Goal: Information Seeking & Learning: Understand process/instructions

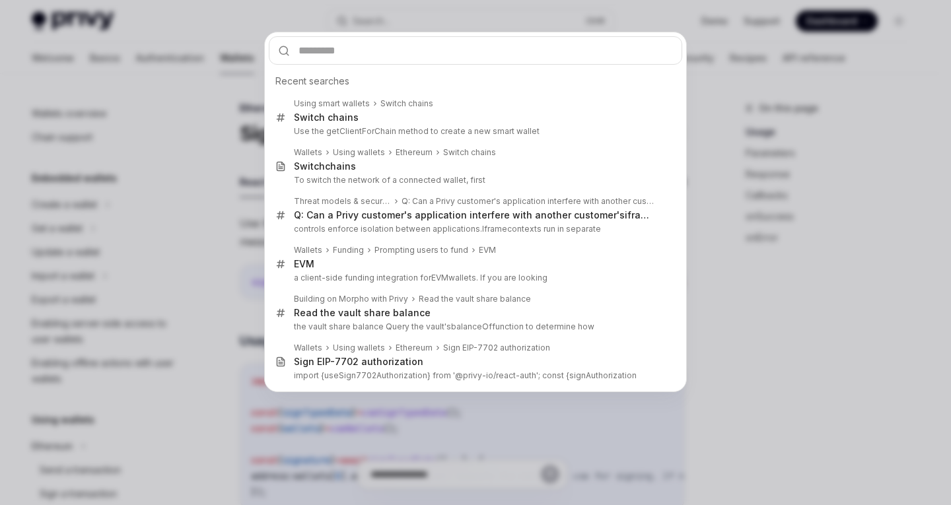
scroll to position [323, 0]
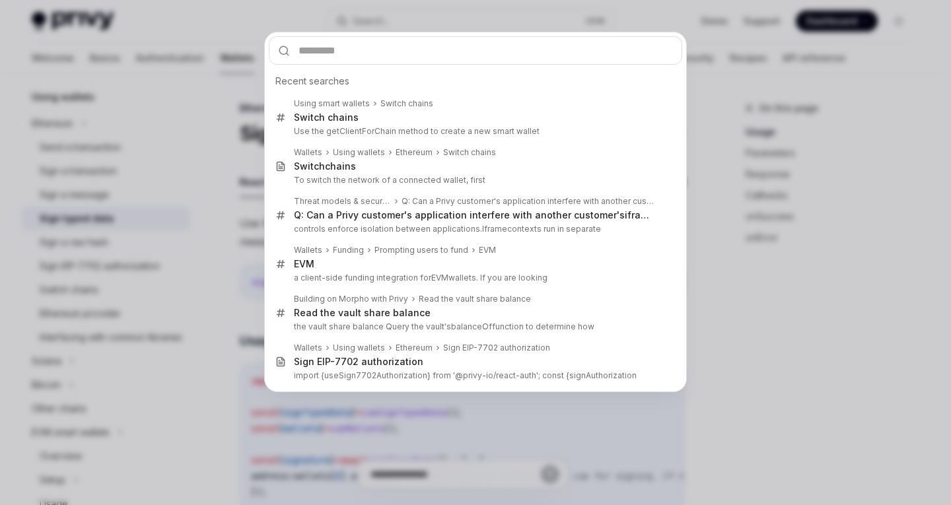
click at [65, 49] on div "Recent searches Using smart wallets Switch chains Switch chains Use the getClie…" at bounding box center [475, 252] width 951 height 505
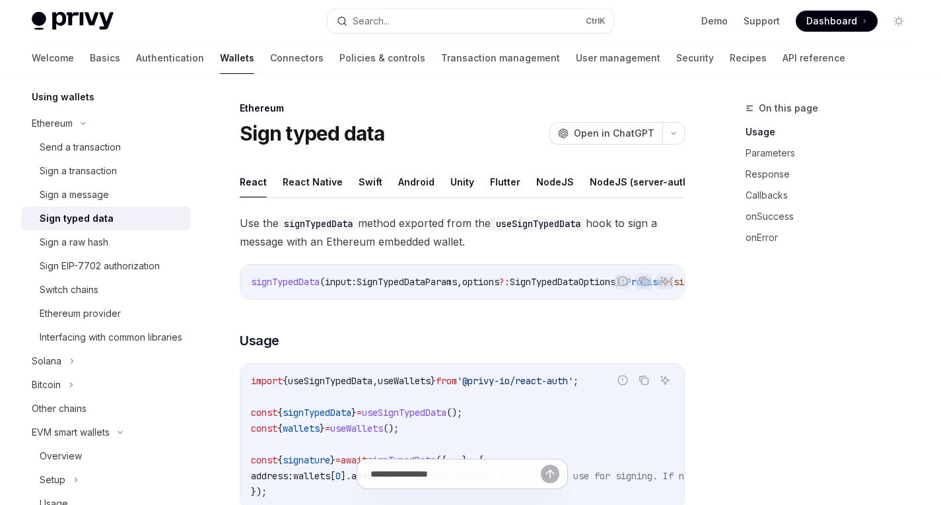
click at [31, 57] on div "Welcome Basics Authentication Wallets Connectors Policies & controls Transactio…" at bounding box center [470, 58] width 941 height 32
click at [90, 57] on link "Basics" at bounding box center [105, 58] width 30 height 32
type textarea "*"
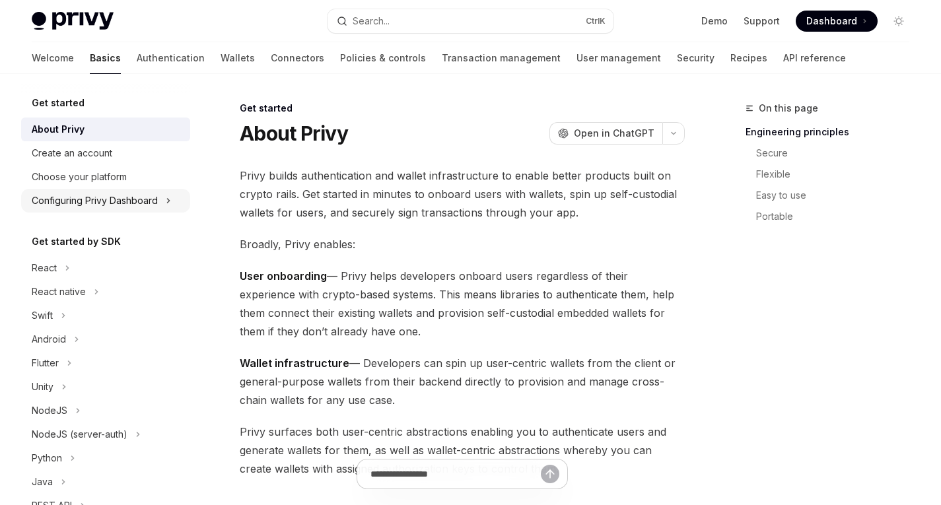
click at [84, 199] on div "Configuring Privy Dashboard" at bounding box center [95, 201] width 126 height 16
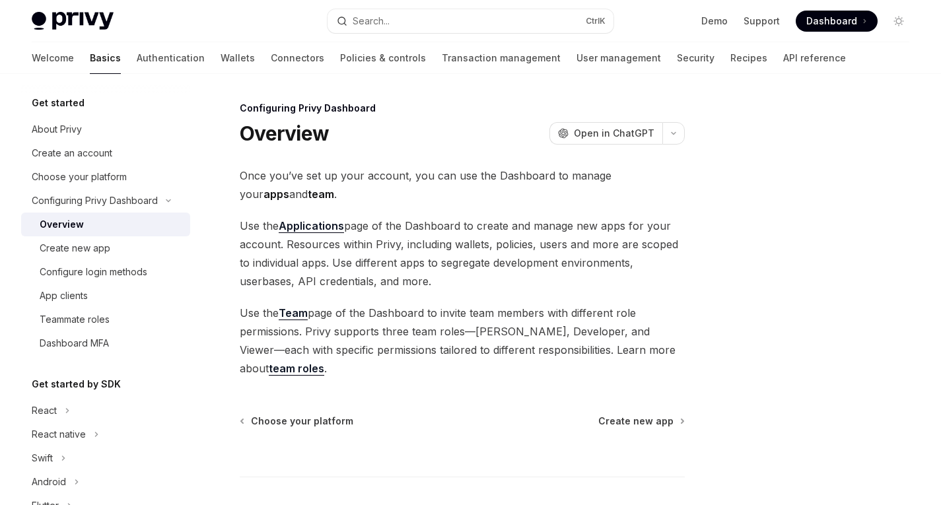
click at [113, 221] on div "Overview" at bounding box center [111, 225] width 143 height 16
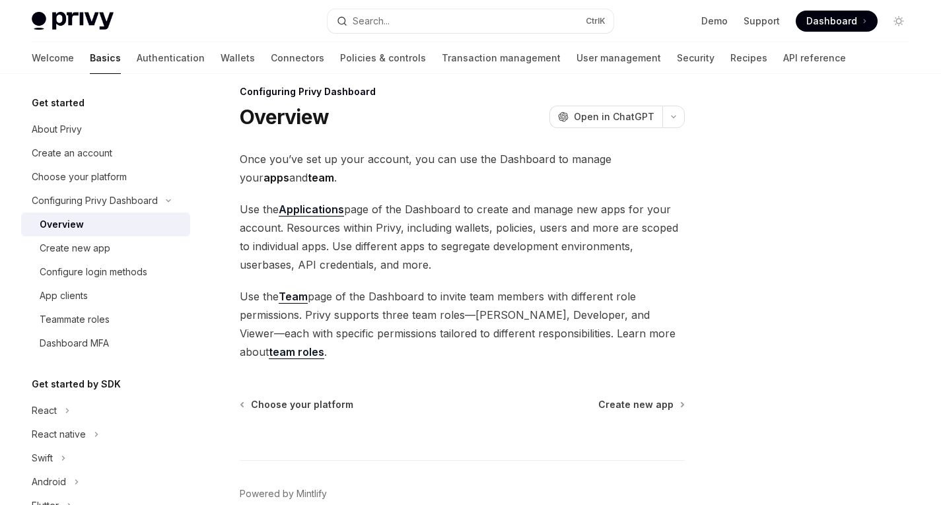
scroll to position [17, 0]
click at [86, 248] on div "Create new app" at bounding box center [75, 248] width 71 height 16
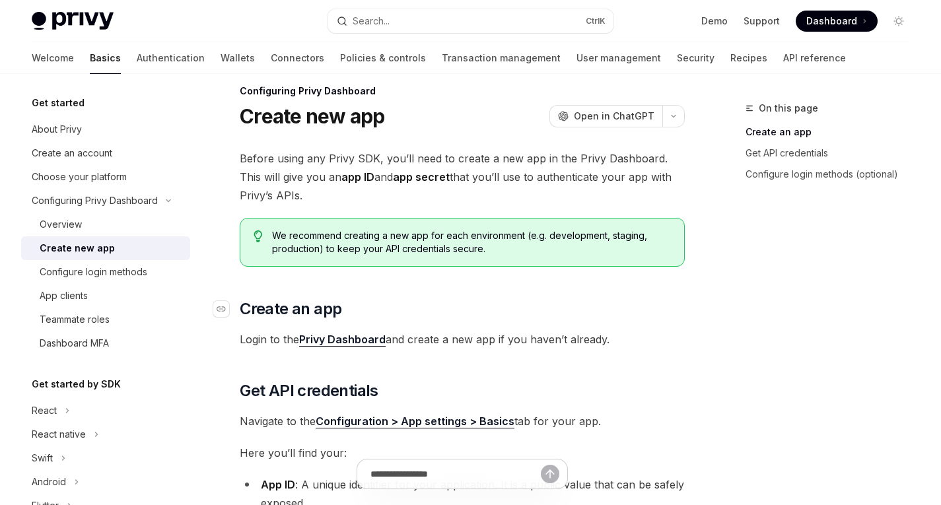
click at [603, 303] on h2 "​ Create an app" at bounding box center [462, 308] width 445 height 21
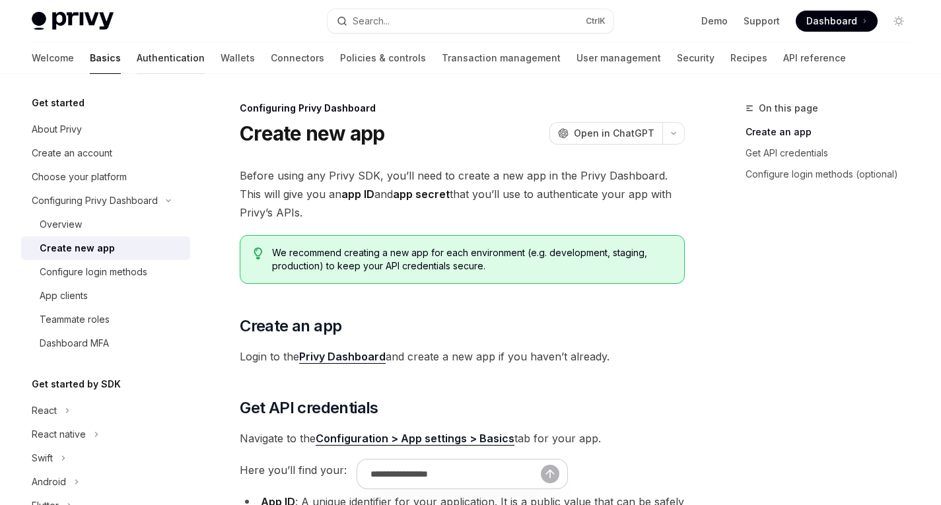
click at [137, 55] on link "Authentication" at bounding box center [171, 58] width 68 height 32
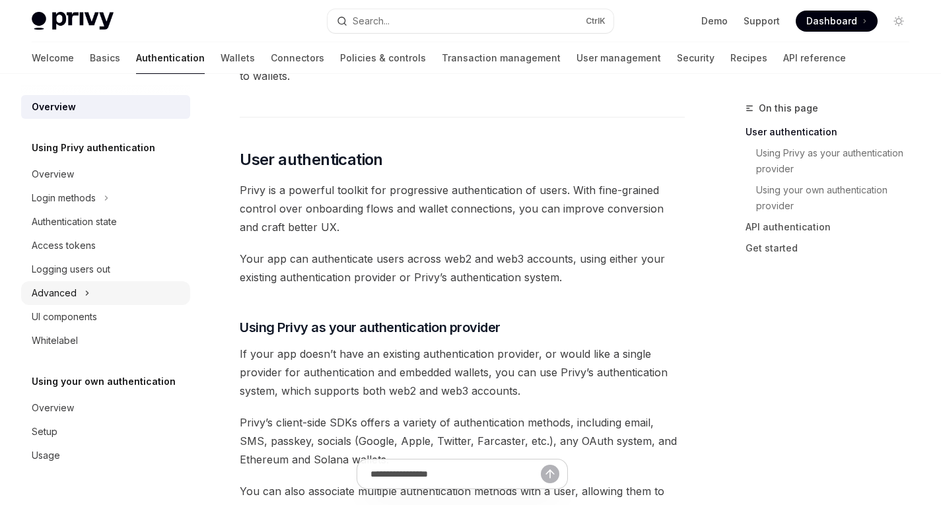
scroll to position [218, 0]
click at [783, 60] on link "API reference" at bounding box center [814, 58] width 63 height 32
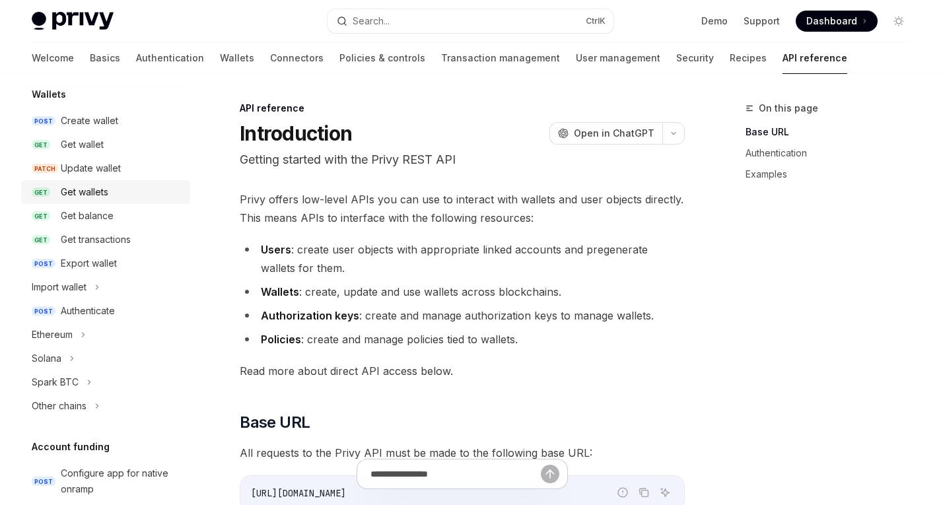
scroll to position [133, 0]
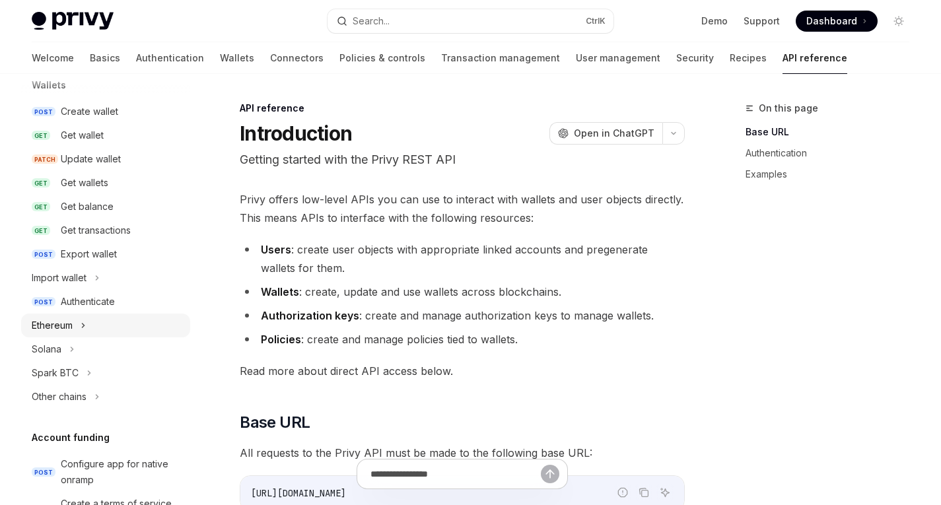
click at [70, 330] on div "Ethereum" at bounding box center [52, 325] width 41 height 16
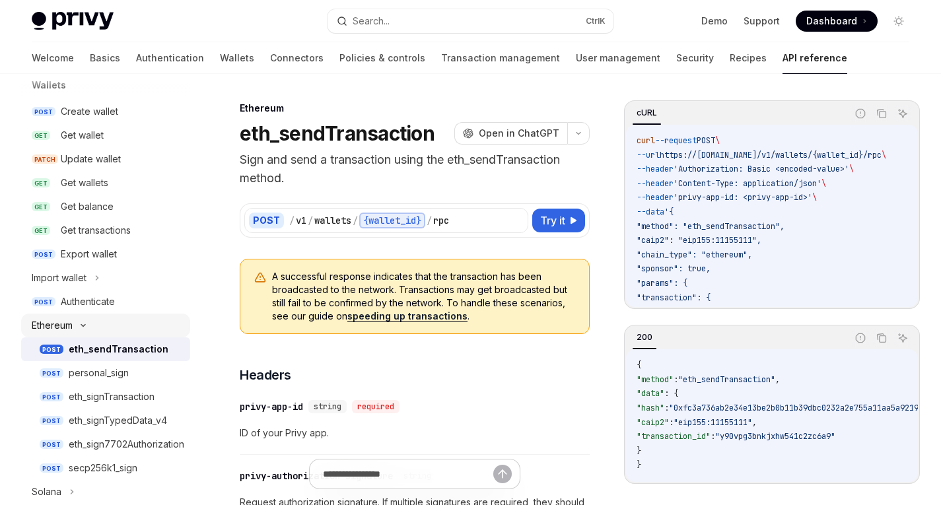
scroll to position [230, 0]
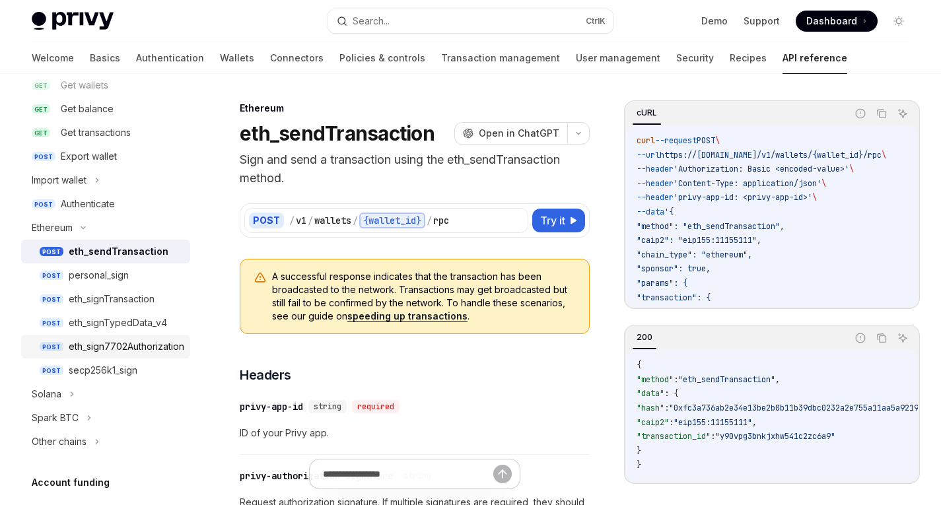
click at [112, 344] on div "eth_sign7702Authorization" at bounding box center [127, 347] width 116 height 16
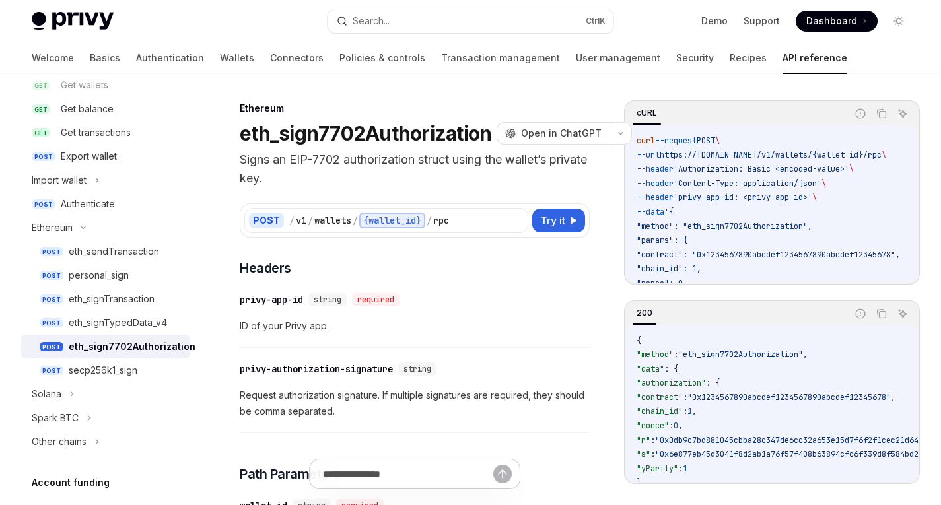
click at [790, 180] on span "'Content-Type: application/json'" at bounding box center [747, 183] width 148 height 11
click at [821, 185] on span "'Content-Type: application/json'" at bounding box center [747, 183] width 148 height 11
click at [805, 218] on code "curl --request POST \ --url https://[DOMAIN_NAME]/v1/wallets/{wallet_id}/rpc \ …" at bounding box center [783, 226] width 295 height 185
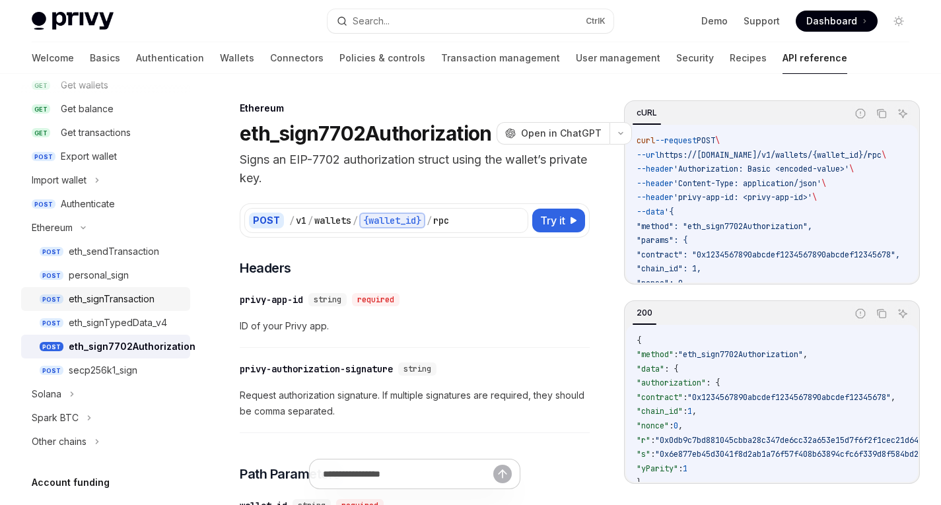
click at [104, 297] on div "eth_signTransaction" at bounding box center [112, 299] width 86 height 16
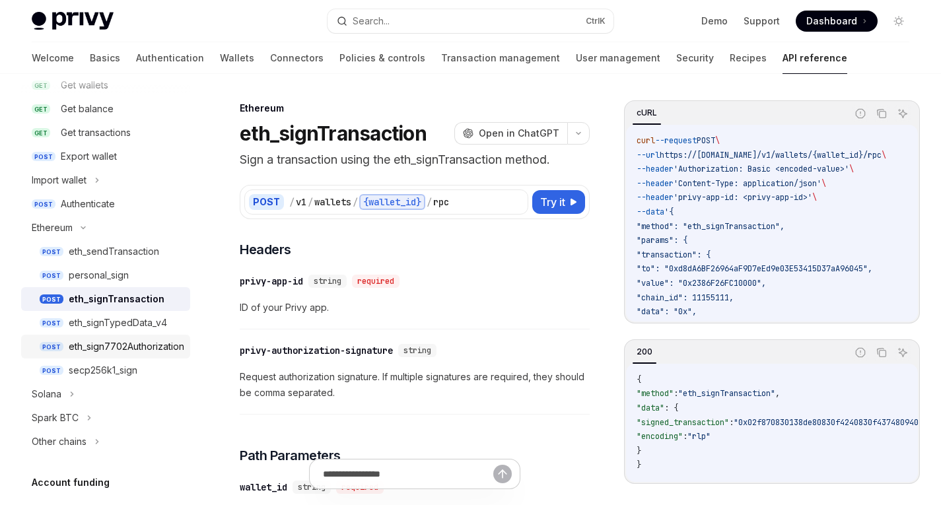
click at [121, 342] on div "eth_sign7702Authorization" at bounding box center [127, 347] width 116 height 16
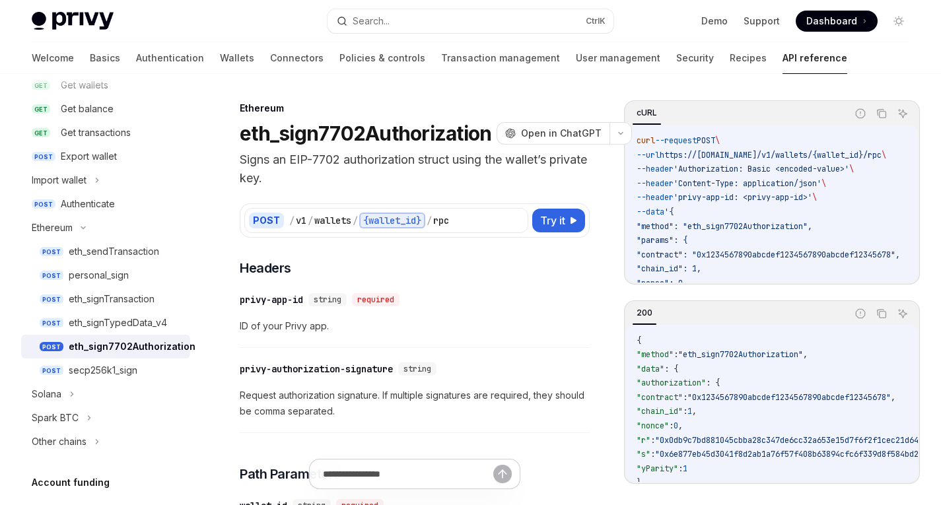
scroll to position [42, 0]
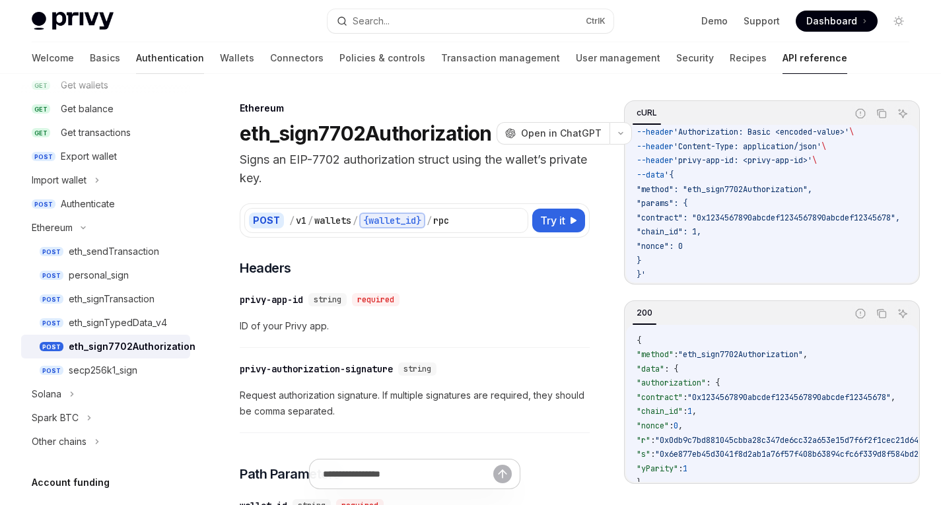
click at [136, 61] on link "Authentication" at bounding box center [170, 58] width 68 height 32
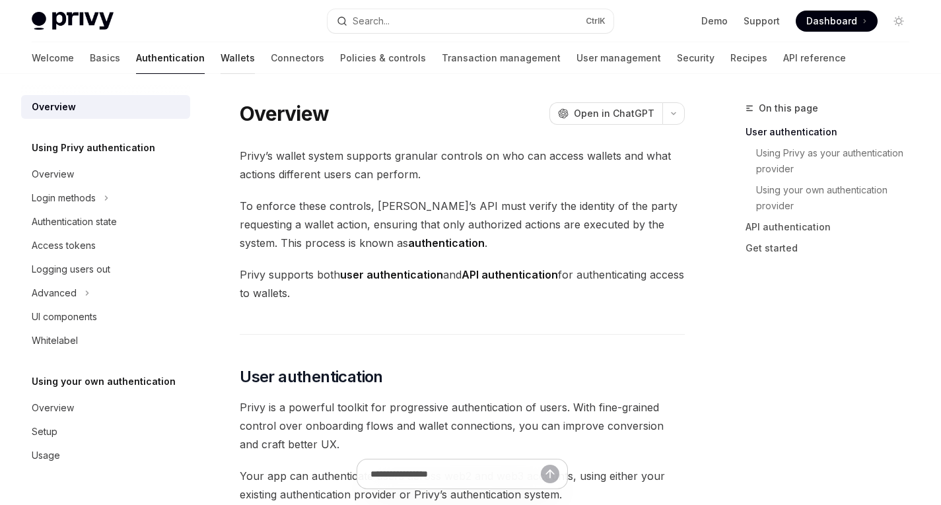
click at [220, 64] on link "Wallets" at bounding box center [237, 58] width 34 height 32
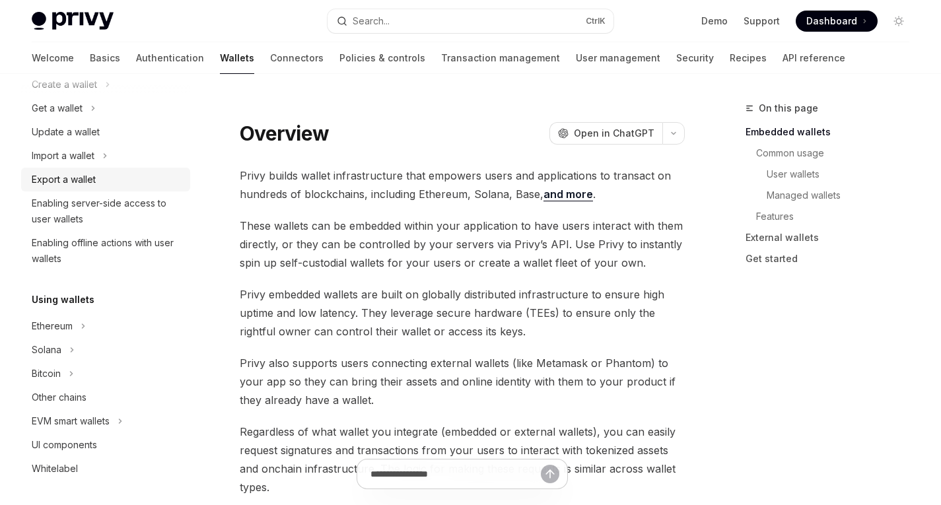
scroll to position [131, 0]
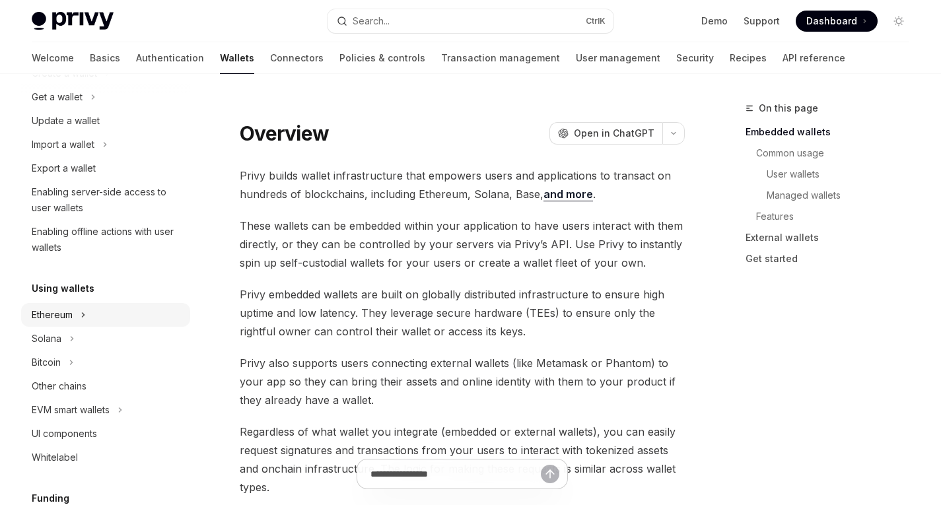
click at [77, 322] on button "Ethereum" at bounding box center [105, 315] width 169 height 24
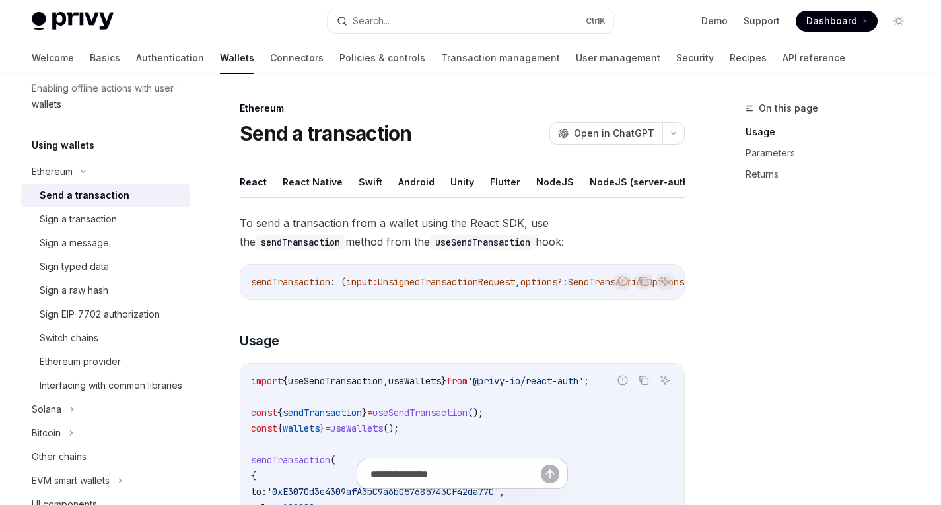
scroll to position [278, 0]
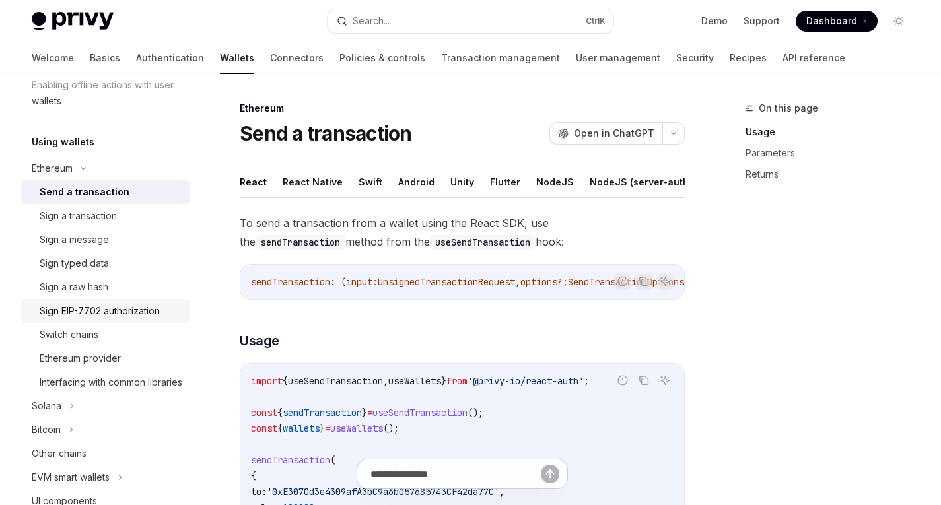
click at [107, 304] on div "Sign EIP-7702 authorization" at bounding box center [100, 311] width 120 height 16
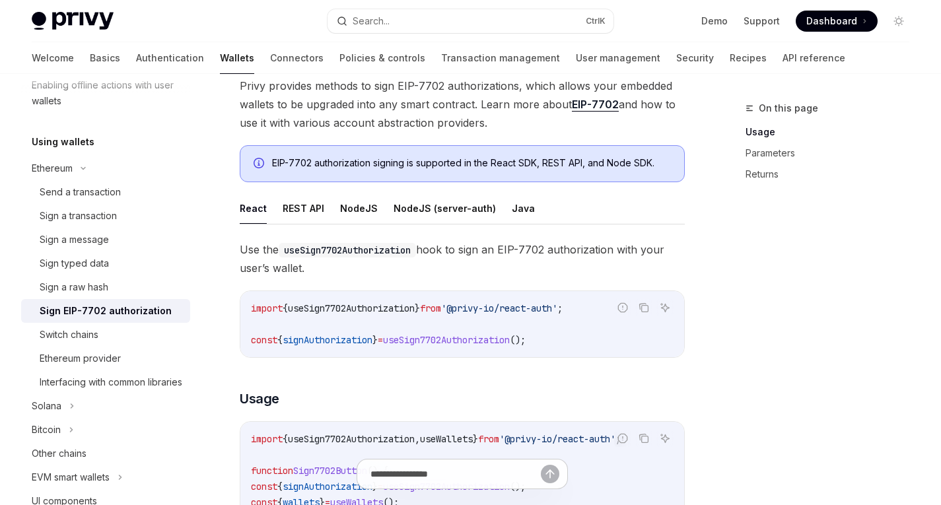
scroll to position [160, 0]
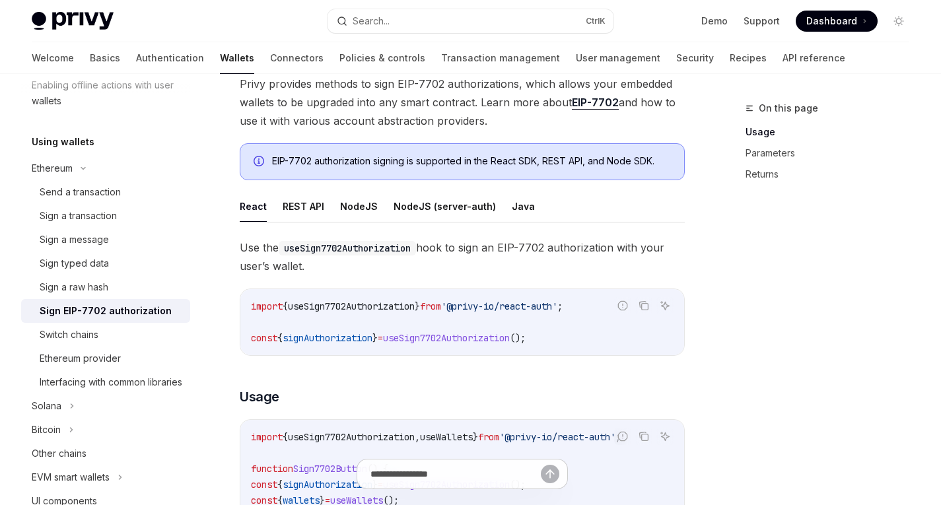
click at [501, 206] on ul "React REST API NodeJS NodeJS (server-auth) Java" at bounding box center [462, 207] width 445 height 32
click at [525, 203] on ul "React REST API NodeJS NodeJS (server-auth) Java" at bounding box center [462, 207] width 445 height 32
click at [516, 207] on button "Java" at bounding box center [523, 206] width 23 height 31
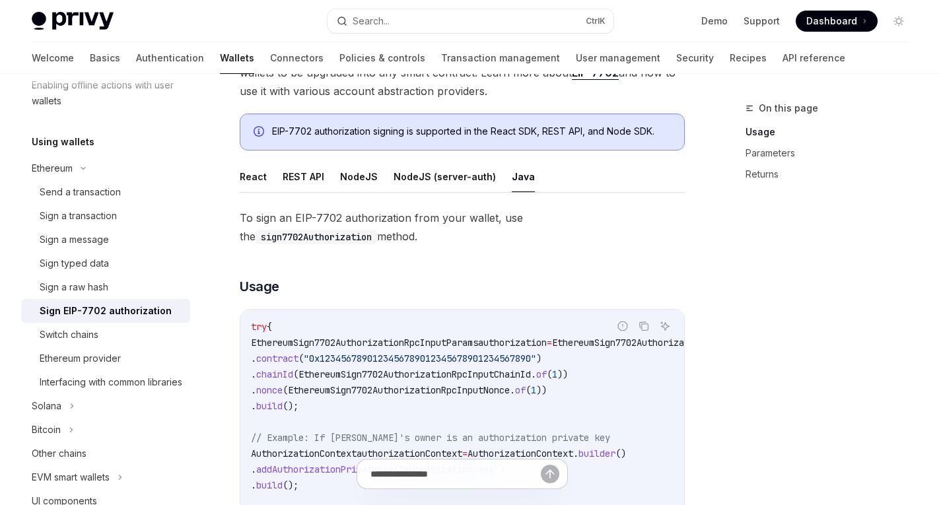
scroll to position [189, 0]
click at [251, 180] on button "React" at bounding box center [253, 177] width 27 height 31
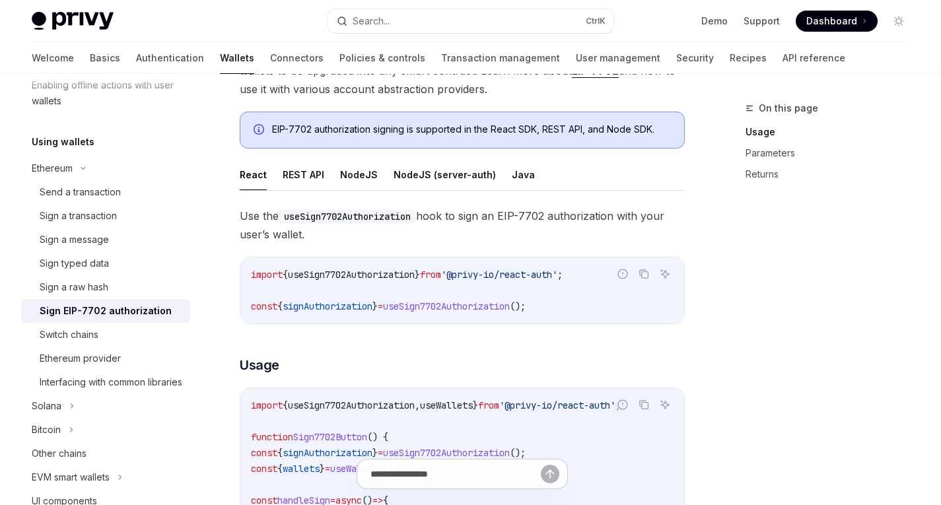
scroll to position [191, 0]
click at [295, 168] on button "REST API" at bounding box center [304, 175] width 42 height 31
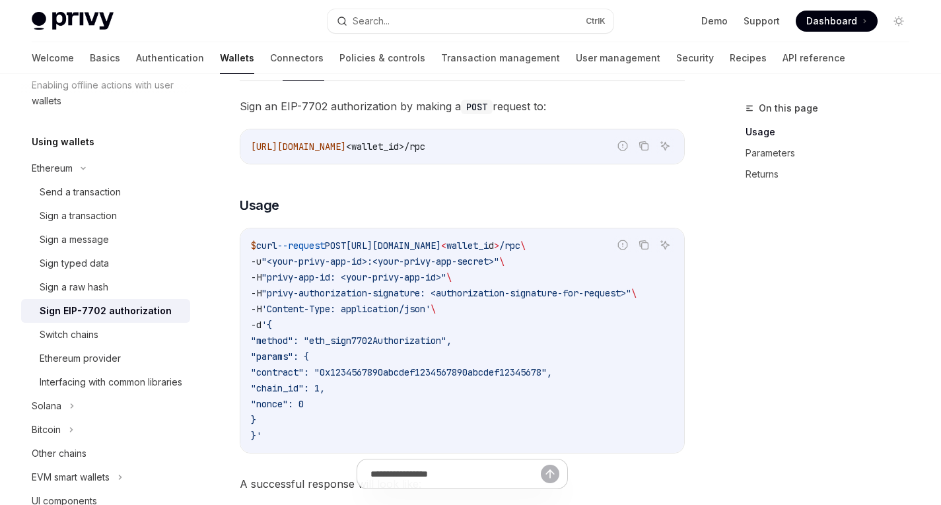
scroll to position [308, 0]
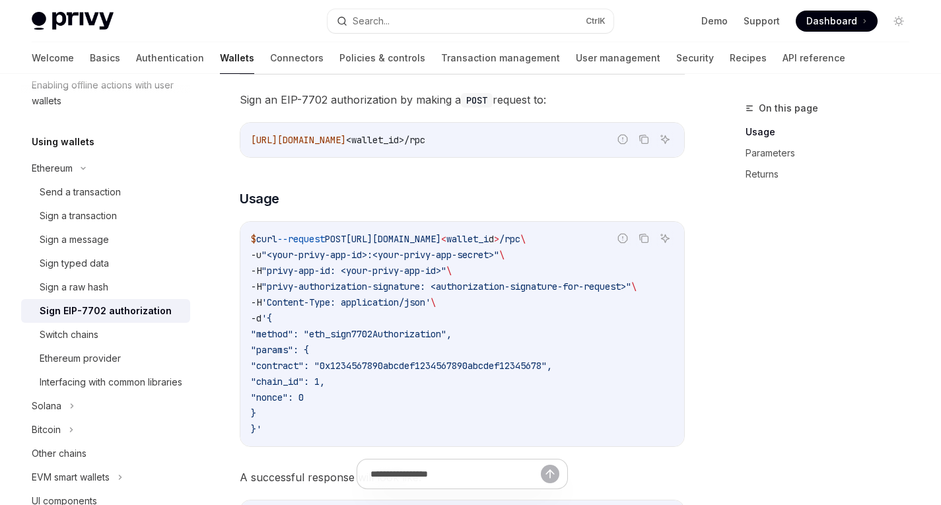
click at [339, 284] on span ""privy-authorization-signature: <authorization-signature-for-request>"" at bounding box center [446, 287] width 370 height 12
click at [403, 281] on span ""privy-authorization-signature: <authorization-signature-for-request>"" at bounding box center [446, 287] width 370 height 12
drag, startPoint x: 434, startPoint y: 286, endPoint x: 273, endPoint y: 284, distance: 160.4
click at [273, 284] on span ""privy-authorization-signature: <authorization-signature-for-request>"" at bounding box center [446, 287] width 370 height 12
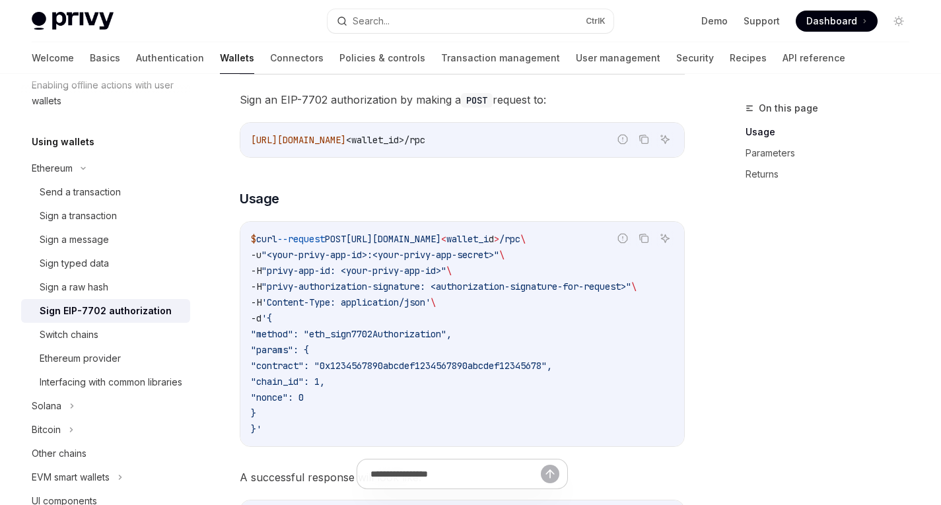
click at [436, 300] on span "\" at bounding box center [432, 302] width 5 height 12
click at [397, 288] on span ""privy-authorization-signature: <authorization-signature-for-request>"" at bounding box center [446, 287] width 370 height 12
click at [465, 294] on code "$ curl --request POST [URL][DOMAIN_NAME] < wallet_i d > /rpc \ -u "<your-privy-…" at bounding box center [462, 334] width 422 height 206
drag, startPoint x: 434, startPoint y: 286, endPoint x: 271, endPoint y: 286, distance: 163.0
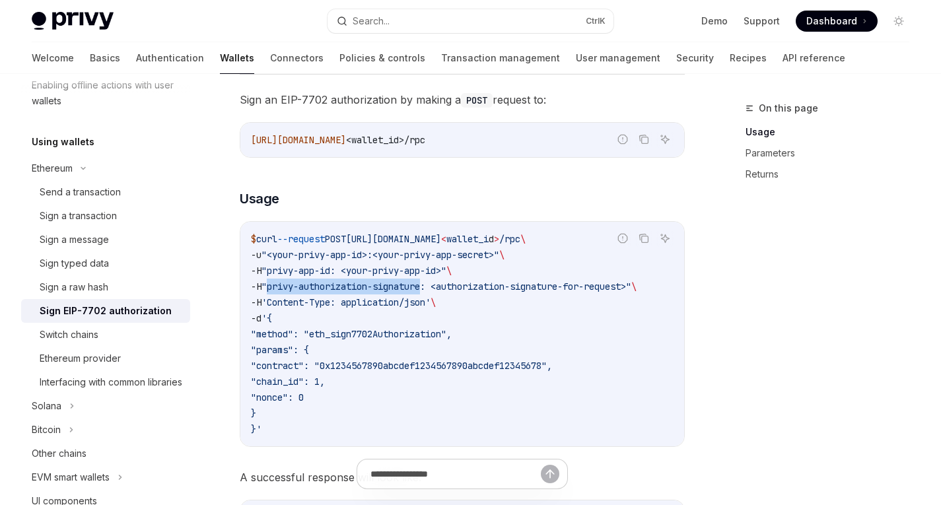
click at [271, 286] on span ""privy-authorization-signature: <authorization-signature-for-request>"" at bounding box center [446, 287] width 370 height 12
click at [392, 296] on span "'Content-Type: application/json'" at bounding box center [345, 302] width 169 height 12
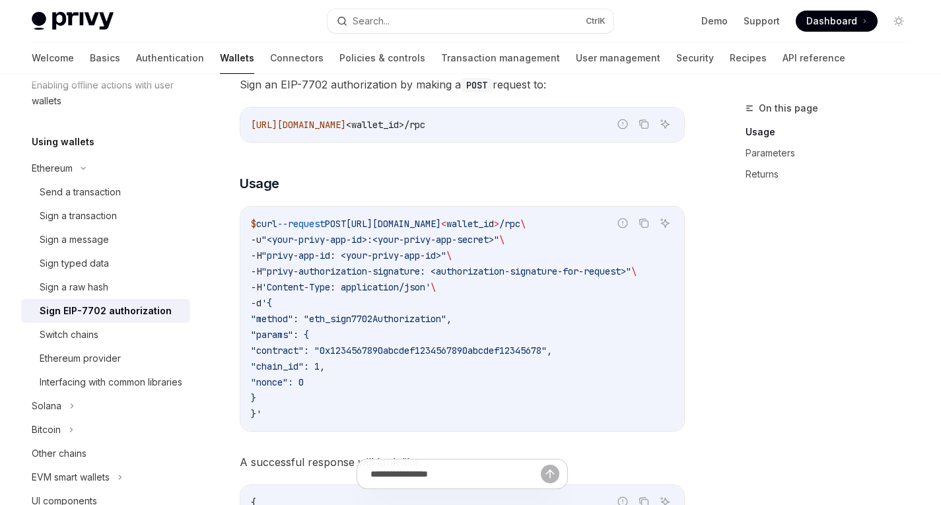
scroll to position [351, 0]
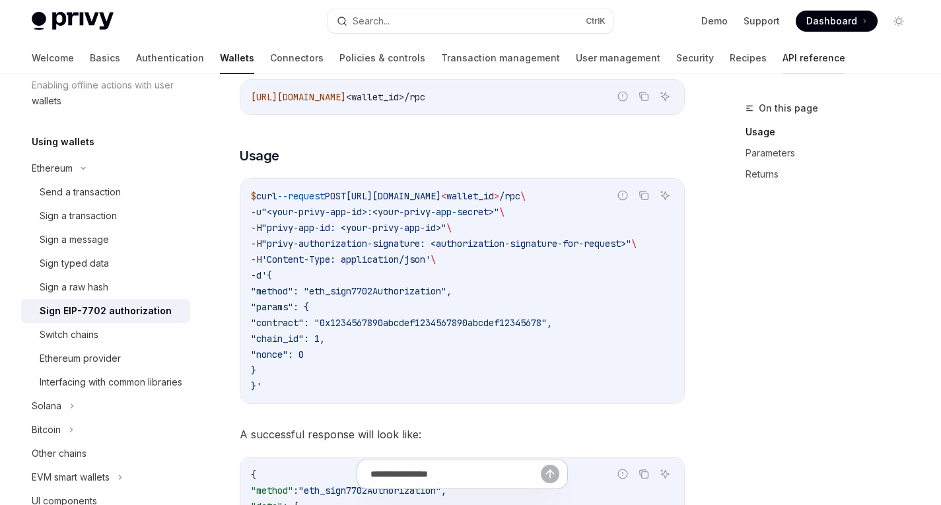
click at [782, 64] on link "API reference" at bounding box center [813, 58] width 63 height 32
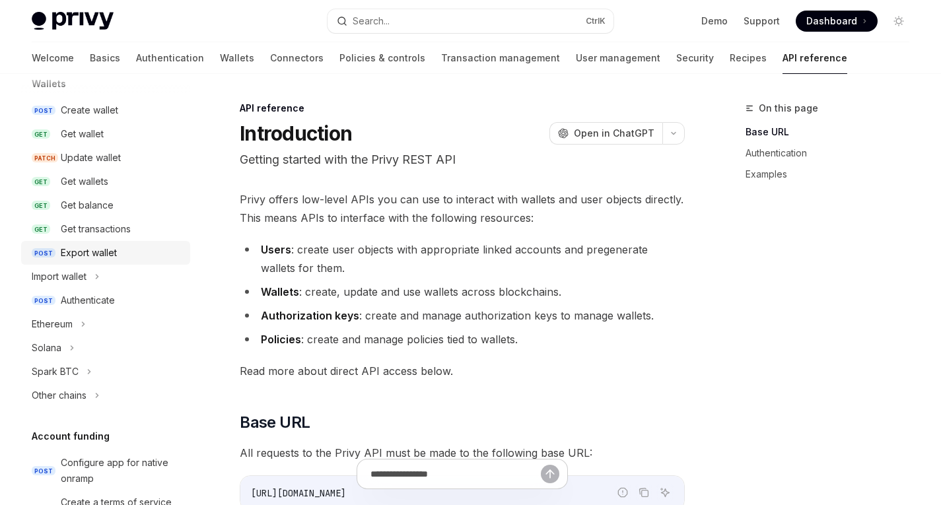
scroll to position [135, 0]
click at [73, 321] on button "Ethereum" at bounding box center [105, 324] width 169 height 24
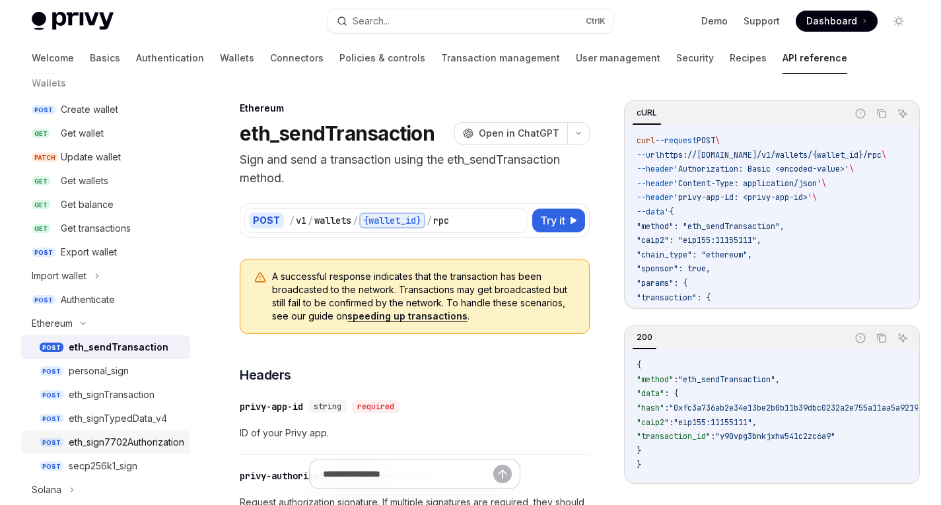
click at [98, 441] on div "eth_sign7702Authorization" at bounding box center [127, 442] width 116 height 16
type textarea "*"
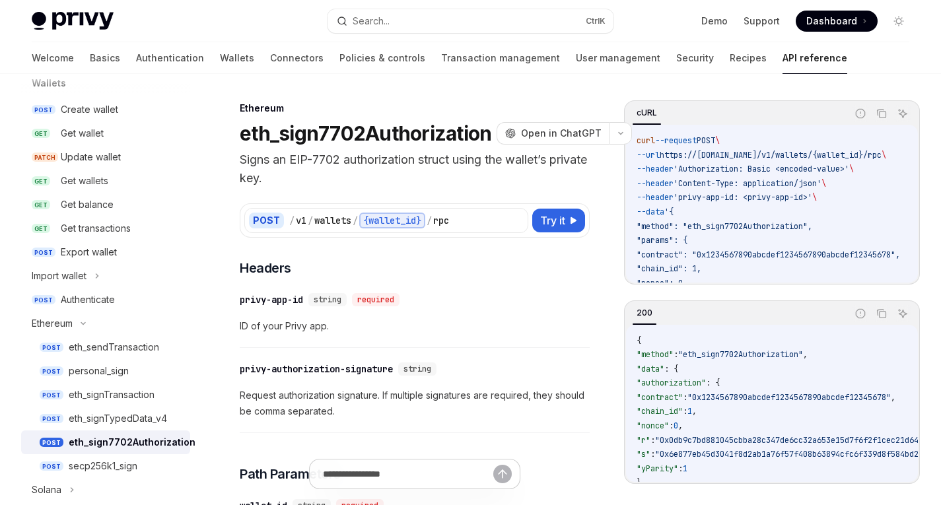
click at [717, 166] on span "'Authorization: Basic <encoded-value>'" at bounding box center [761, 169] width 176 height 11
click at [784, 172] on span "'Authorization: Basic <encoded-value>'" at bounding box center [761, 169] width 176 height 11
click at [774, 193] on span "'privy-app-id: <privy-app-id>'" at bounding box center [742, 197] width 139 height 11
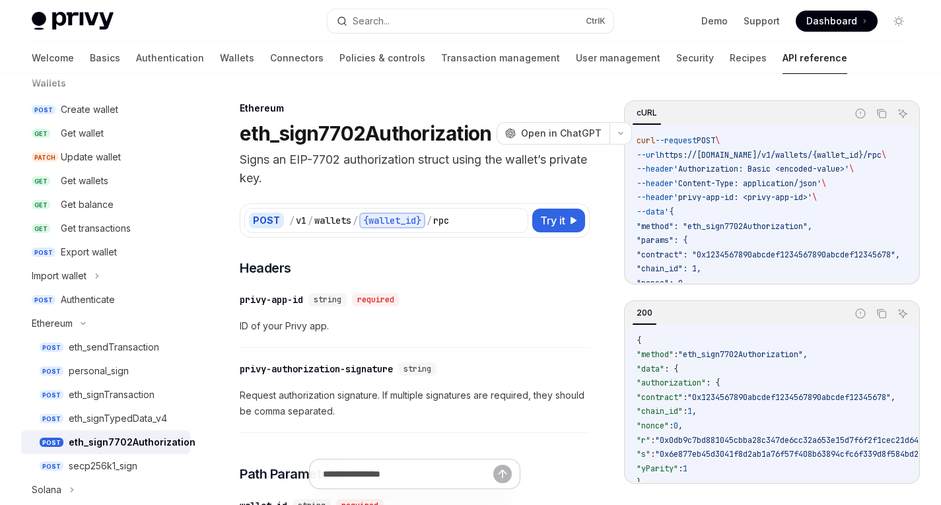
click at [725, 197] on span "'privy-app-id: <privy-app-id>'" at bounding box center [742, 197] width 139 height 11
click at [785, 197] on span "'privy-app-id: <privy-app-id>'" at bounding box center [742, 197] width 139 height 11
click at [812, 197] on span "'privy-app-id: <privy-app-id>'" at bounding box center [742, 197] width 139 height 11
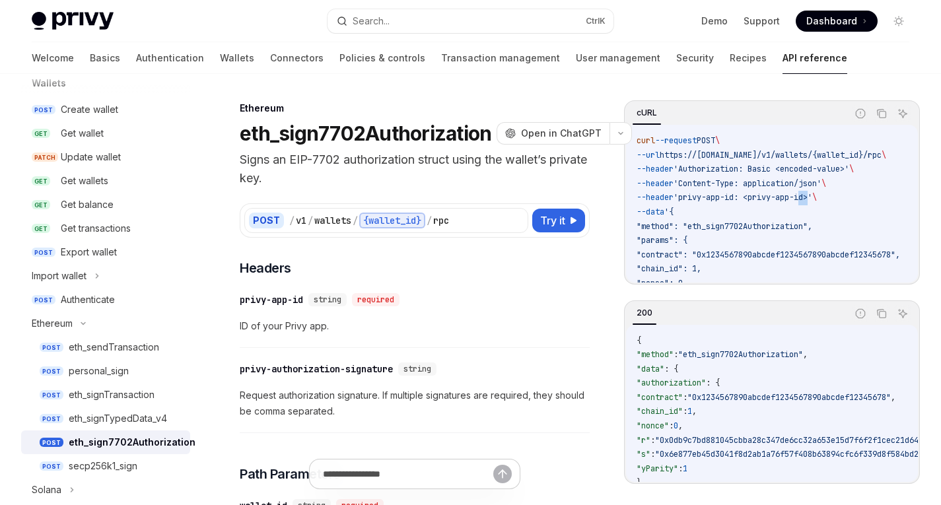
click at [812, 197] on span "'privy-app-id: <privy-app-id>'" at bounding box center [742, 197] width 139 height 11
click at [824, 215] on code "curl --request POST \ --url https://[DOMAIN_NAME]/v1/wallets/{wallet_id}/rpc \ …" at bounding box center [783, 226] width 295 height 185
click at [727, 169] on span "'Authorization: Basic <encoded-value>'" at bounding box center [761, 169] width 176 height 11
click at [776, 166] on span "'Authorization: Basic <encoded-value>'" at bounding box center [761, 169] width 176 height 11
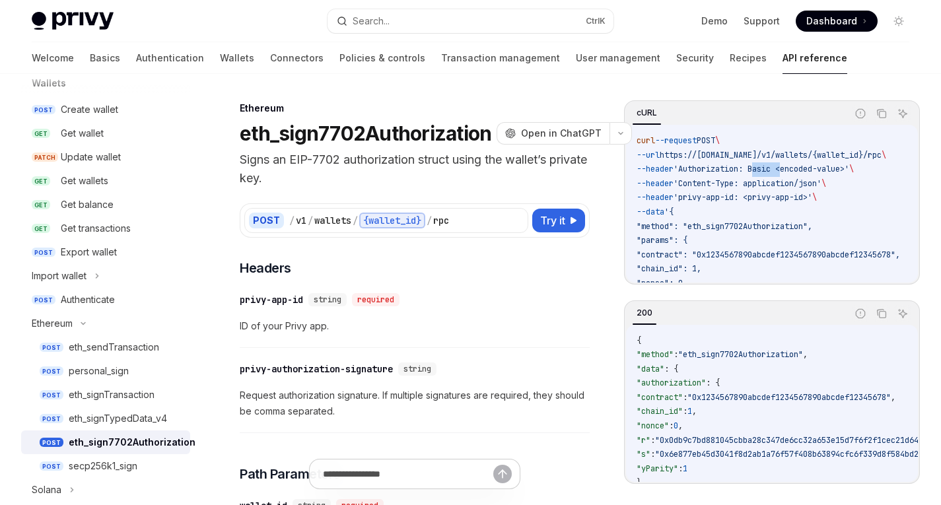
click at [776, 166] on span "'Authorization: Basic <encoded-value>'" at bounding box center [761, 169] width 176 height 11
click at [817, 167] on span "'Authorization: Basic <encoded-value>'" at bounding box center [761, 169] width 176 height 11
click at [843, 164] on span "'Authorization: Basic <encoded-value>'" at bounding box center [761, 169] width 176 height 11
click at [716, 170] on span "'Authorization: Basic <encoded-value>'" at bounding box center [761, 169] width 176 height 11
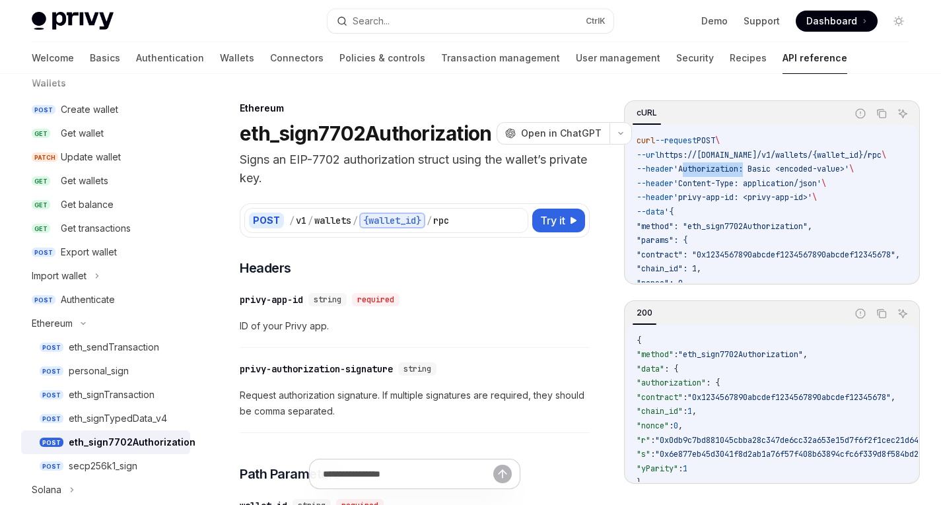
click at [716, 170] on span "'Authorization: Basic <encoded-value>'" at bounding box center [761, 169] width 176 height 11
click at [220, 54] on link "Wallets" at bounding box center [237, 58] width 34 height 32
click at [555, 133] on span "Open in ChatGPT" at bounding box center [561, 133] width 81 height 13
click at [317, 130] on h1 "eth_sign7702Authorization" at bounding box center [365, 133] width 251 height 24
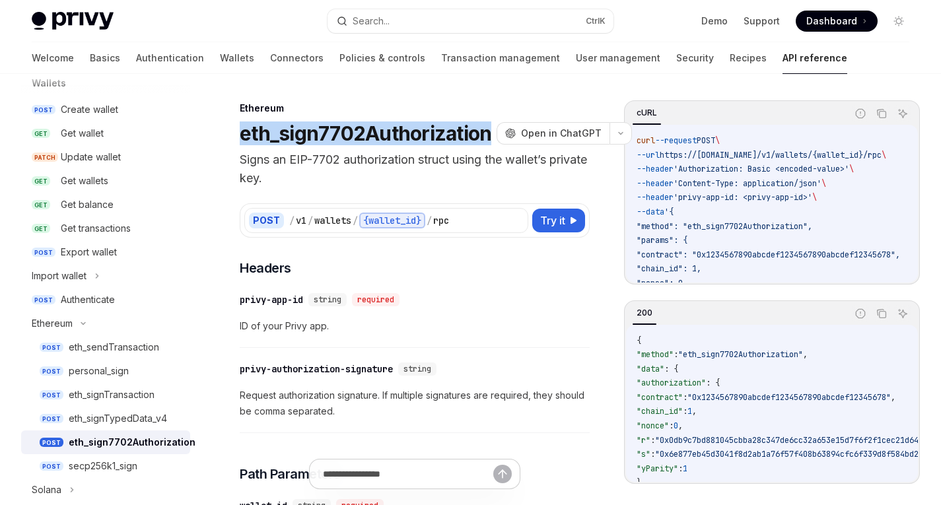
click at [317, 130] on h1 "eth_sign7702Authorization" at bounding box center [365, 133] width 251 height 24
copy h1 "eth_sign7702Authorization"
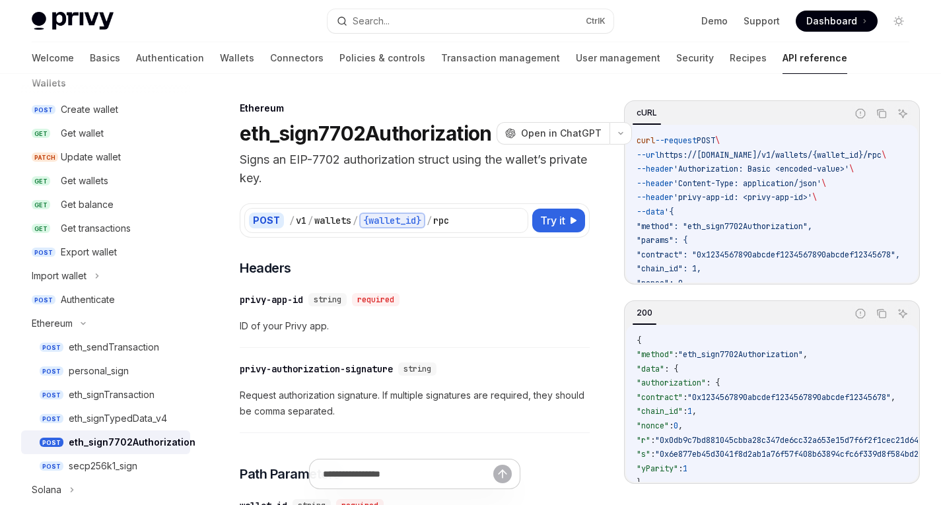
click at [404, 172] on p "Signs an EIP-7702 authorization struct using the wallet’s private key." at bounding box center [415, 168] width 350 height 37
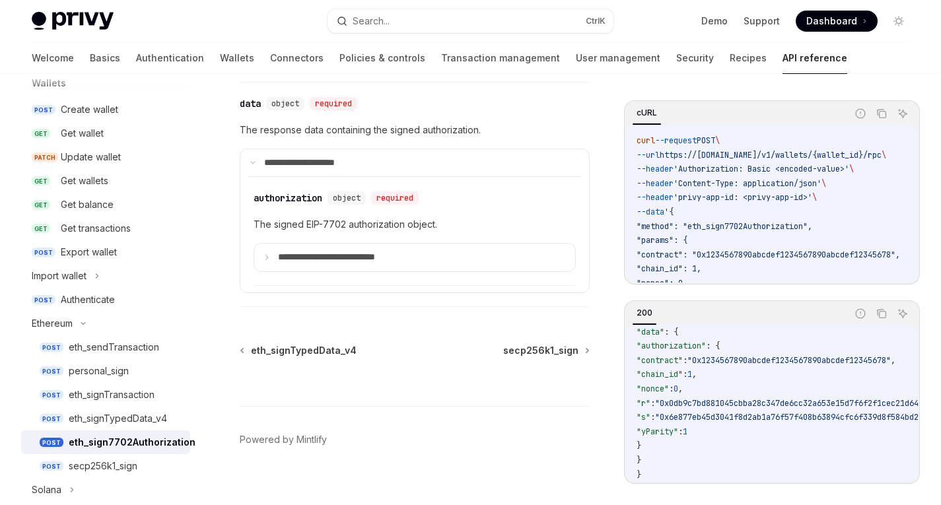
scroll to position [1053, 0]
click at [306, 255] on p "**********" at bounding box center [343, 257] width 131 height 12
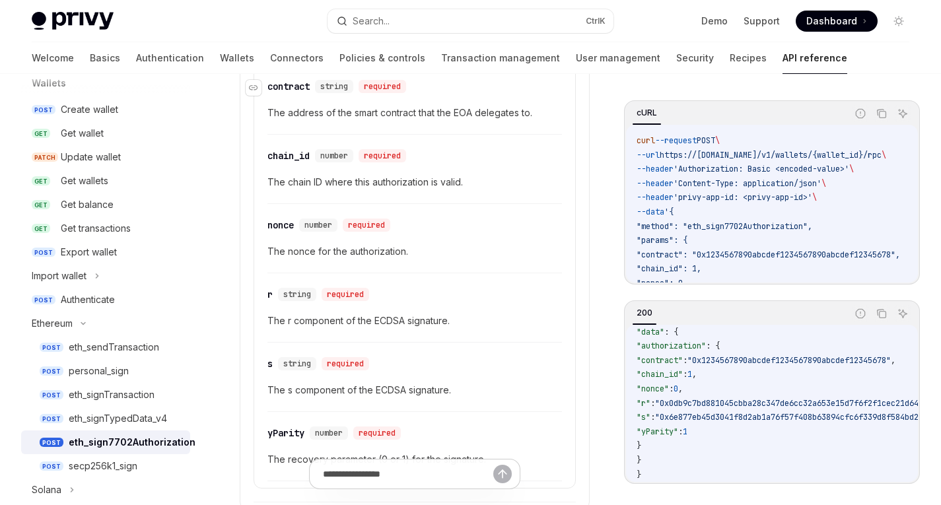
scroll to position [1359, 0]
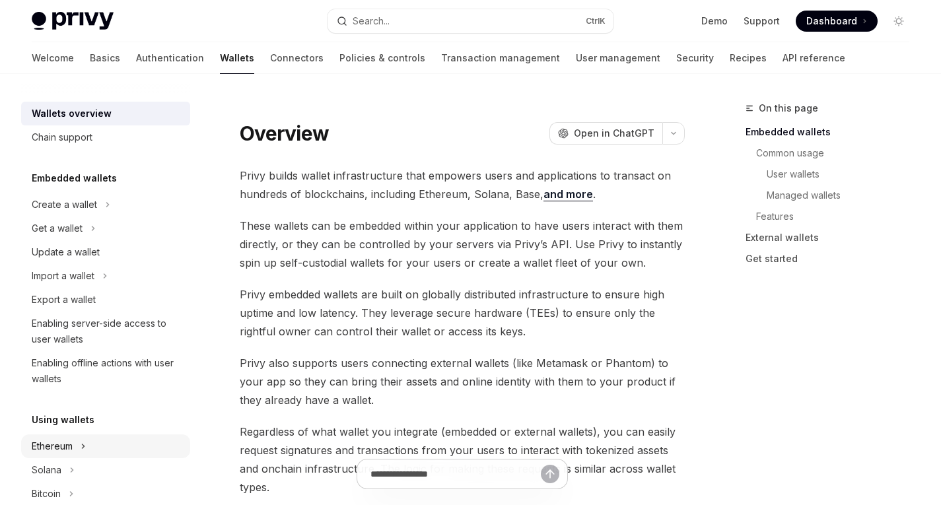
scroll to position [79, 0]
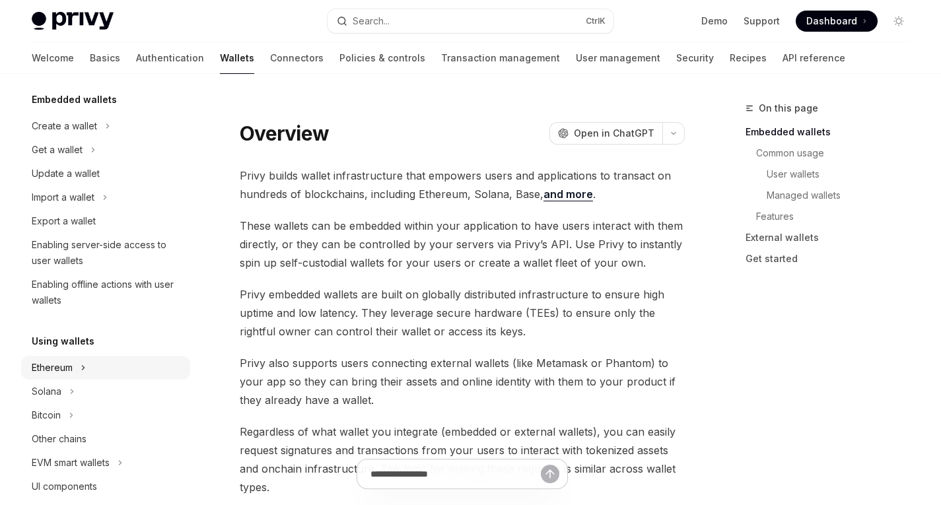
click at [78, 365] on button "Ethereum" at bounding box center [105, 368] width 169 height 24
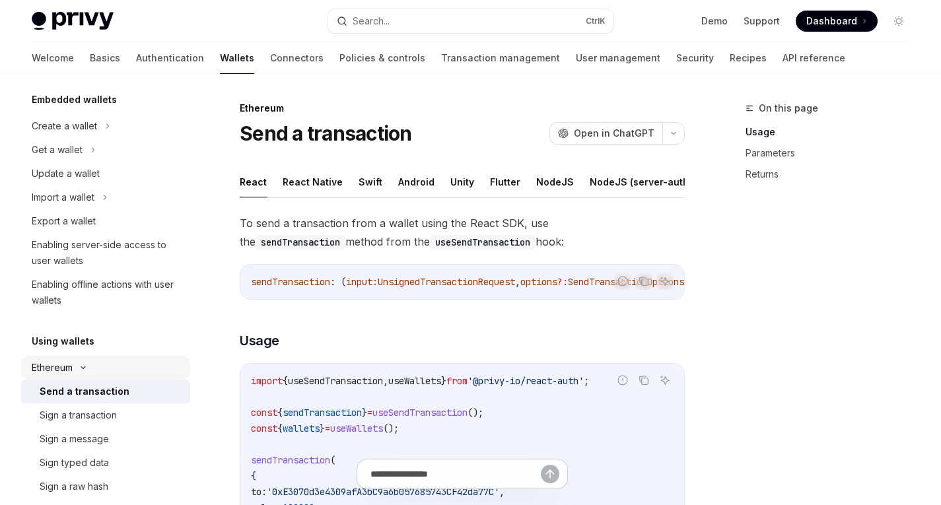
scroll to position [231, 0]
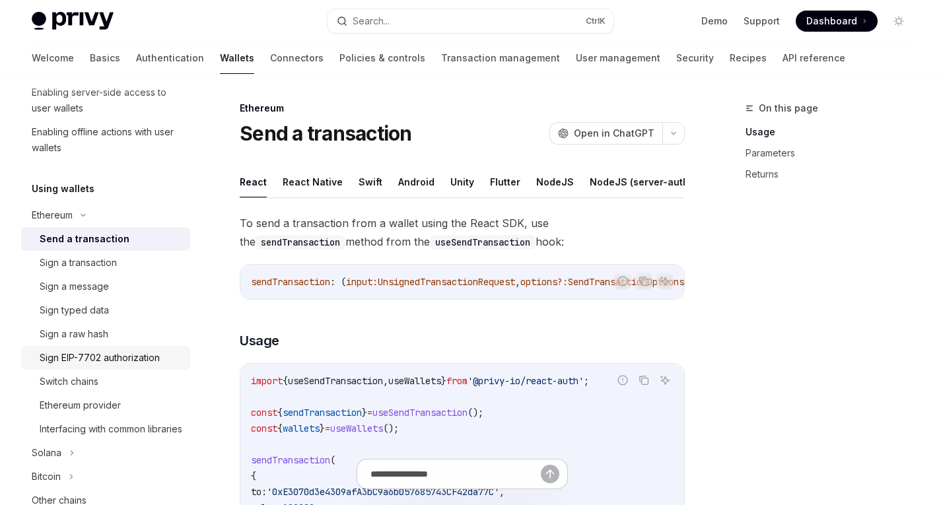
click at [100, 362] on div "Sign EIP-7702 authorization" at bounding box center [100, 358] width 120 height 16
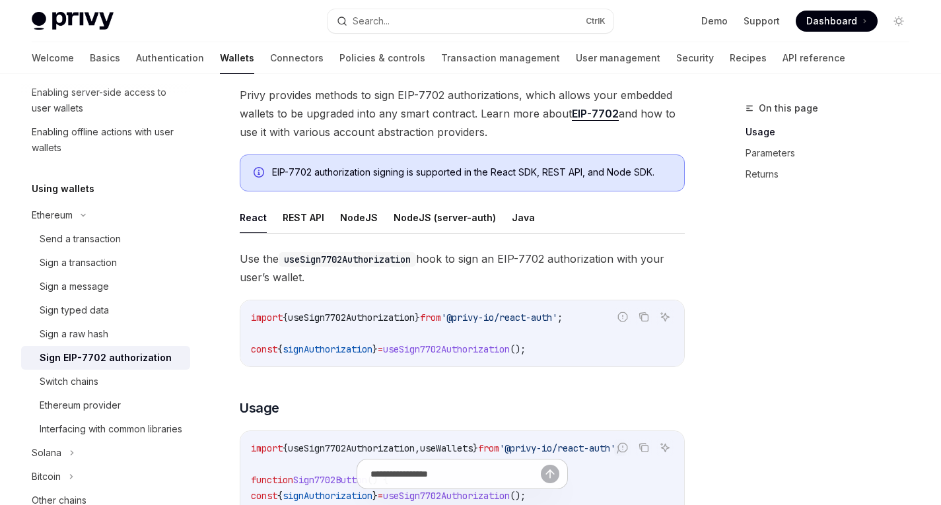
scroll to position [226, 0]
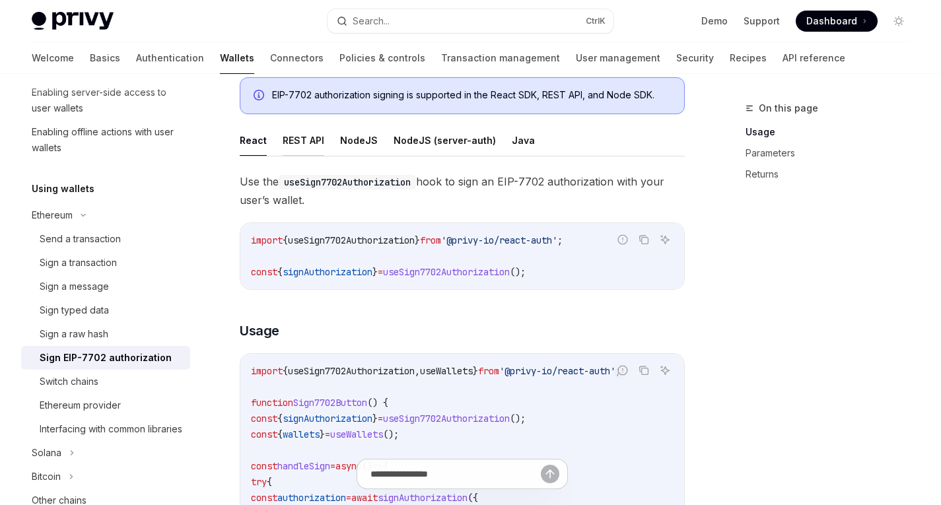
click at [308, 138] on button "REST API" at bounding box center [304, 140] width 42 height 31
type textarea "*"
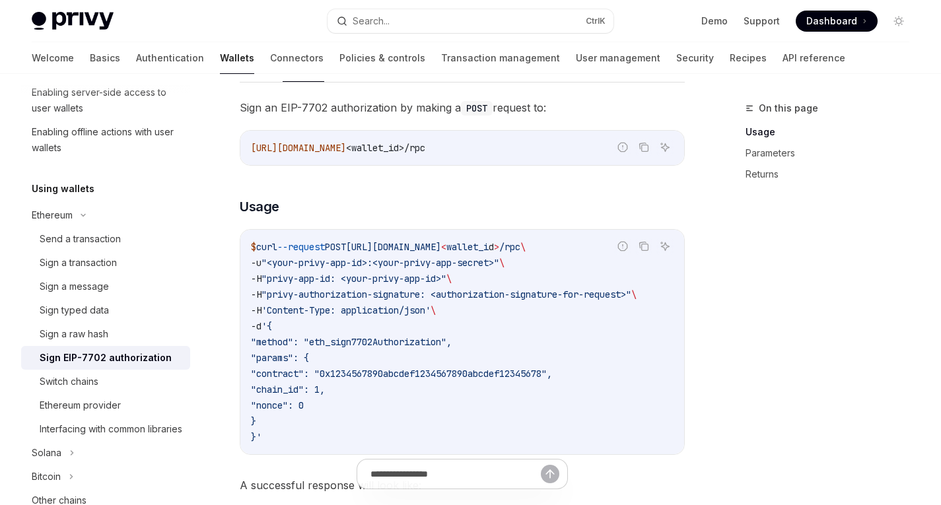
scroll to position [301, 0]
click at [305, 279] on span ""privy-app-id: <your-privy-app-id>"" at bounding box center [353, 278] width 185 height 12
click at [358, 278] on span ""privy-app-id: <your-privy-app-id>"" at bounding box center [353, 278] width 185 height 12
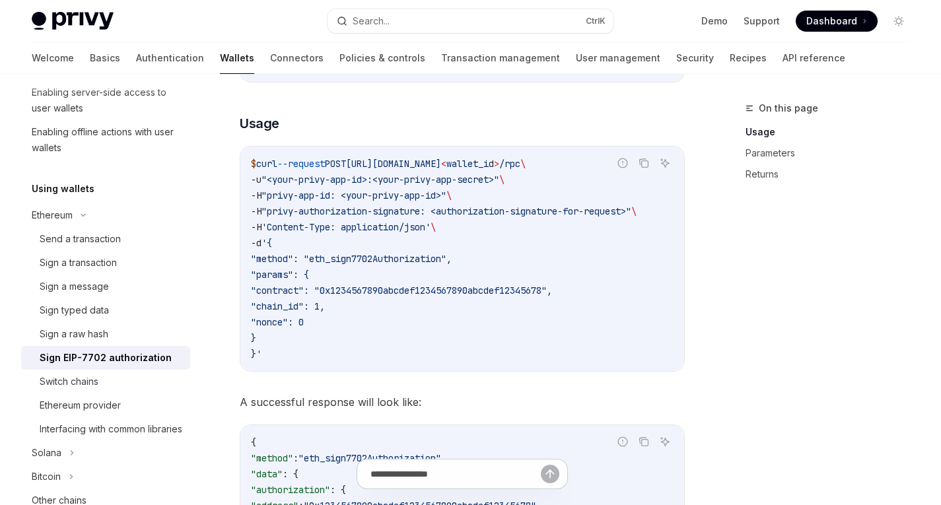
scroll to position [382, 0]
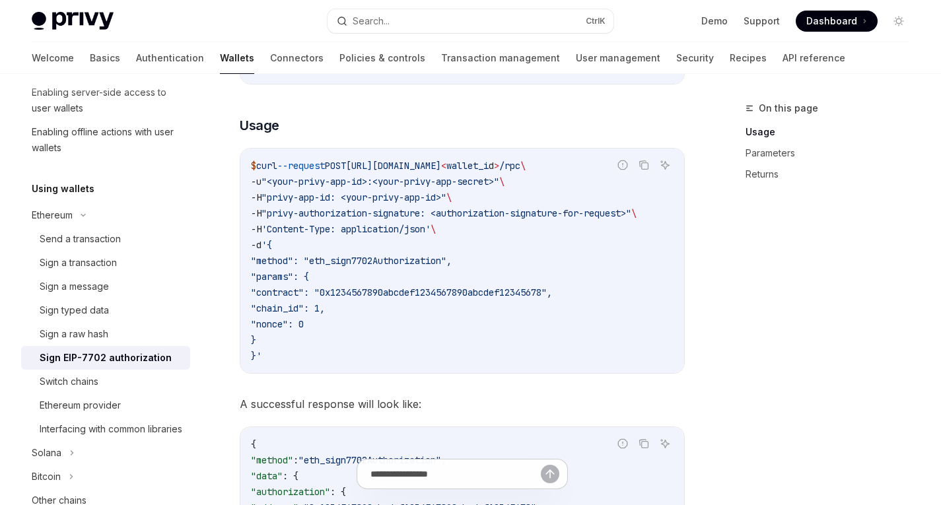
click at [323, 182] on span ""<your-privy-app-id>:<your-privy-app-secret>"" at bounding box center [380, 182] width 238 height 12
click at [345, 183] on span ""<your-privy-app-id>:<your-privy-app-secret>"" at bounding box center [380, 182] width 238 height 12
click at [356, 182] on span ""<your-privy-app-id>:<your-privy-app-secret>"" at bounding box center [380, 182] width 238 height 12
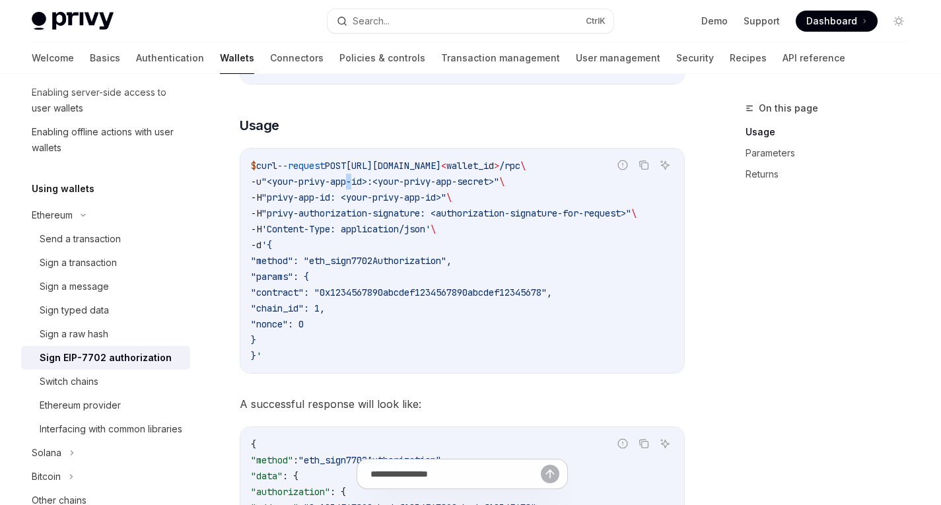
click at [356, 182] on span ""<your-privy-app-id>:<your-privy-app-secret>"" at bounding box center [380, 182] width 238 height 12
click at [316, 187] on code "$ curl --request POST [URL][DOMAIN_NAME] < wallet_i d > /rpc \ -u "<your-privy-…" at bounding box center [462, 261] width 422 height 206
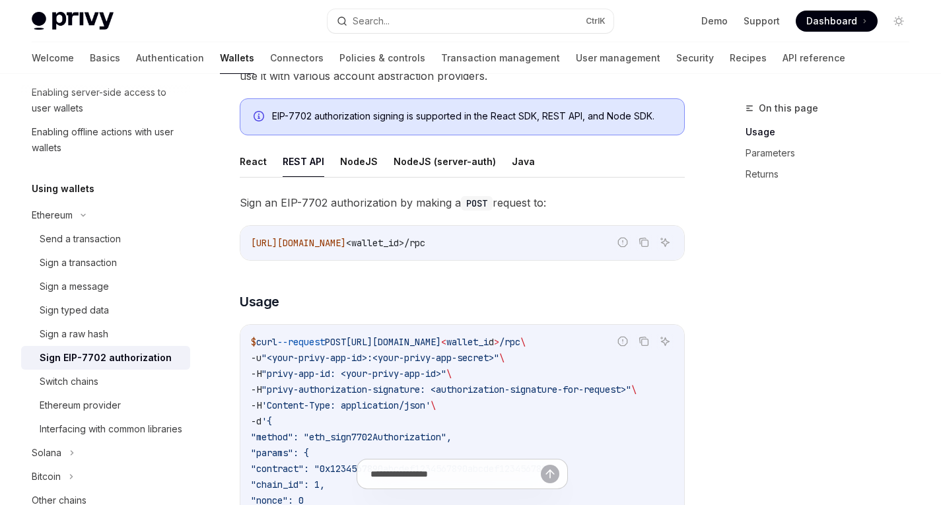
scroll to position [203, 0]
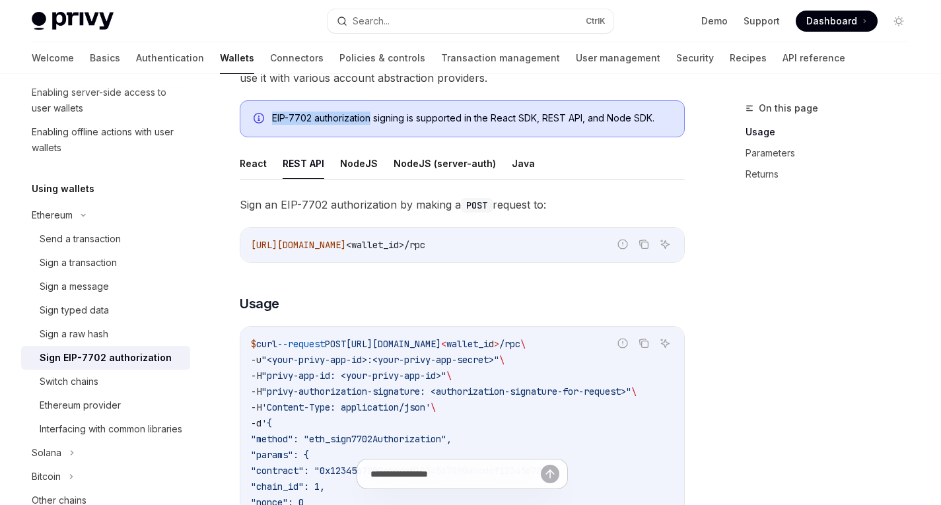
drag, startPoint x: 272, startPoint y: 117, endPoint x: 372, endPoint y: 118, distance: 99.7
click at [372, 118] on div "EIP-7702 authorization signing is supported in the React SDK, REST API, and Nod…" at bounding box center [471, 119] width 399 height 15
copy div "EIP-7702 authorization"
